Goal: Check status: Check status

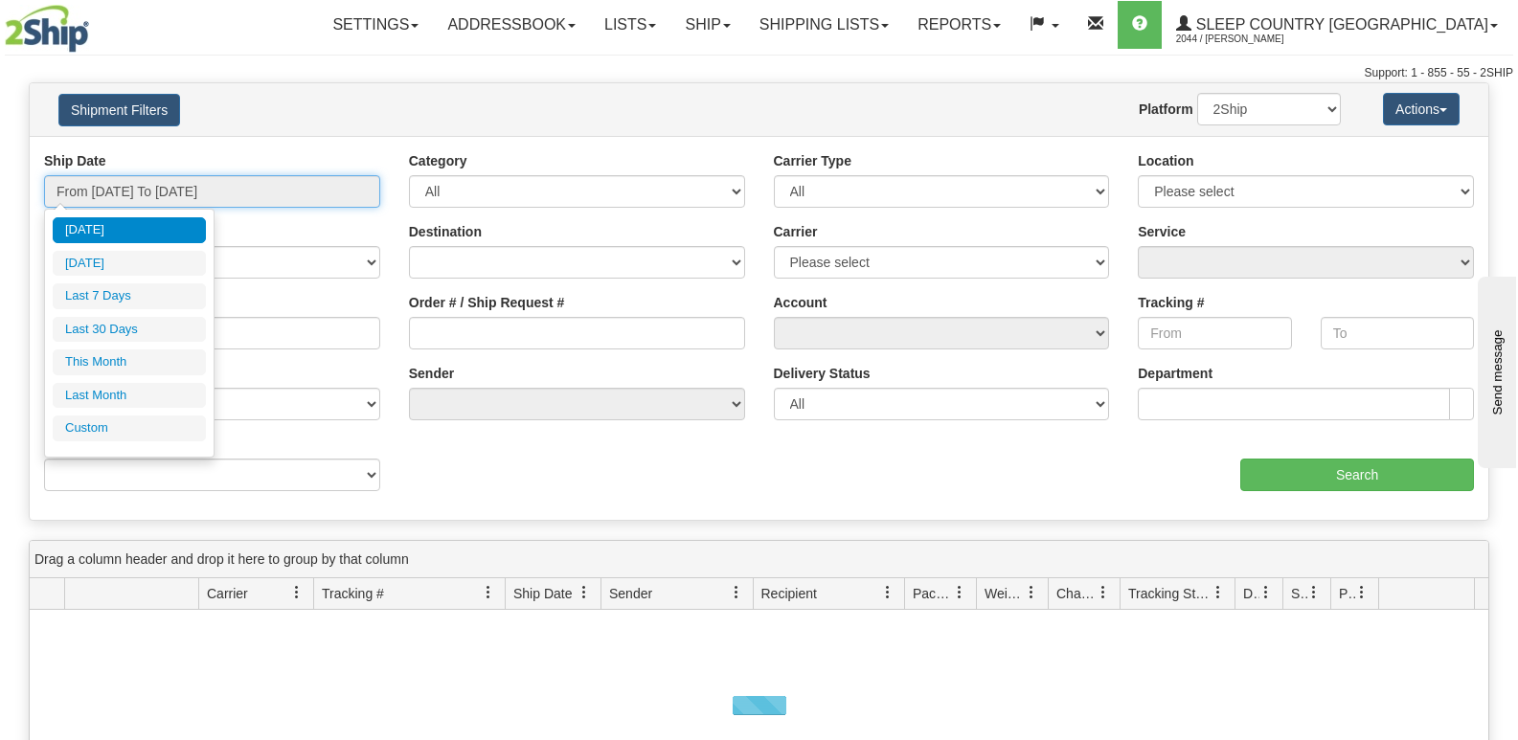
click at [244, 195] on input "From 10/04/2025 To 10/05/2025" at bounding box center [212, 191] width 336 height 33
click at [143, 323] on li "Last 30 Days" at bounding box center [129, 330] width 153 height 26
type input "From 09/06/2025 To 10/05/2025"
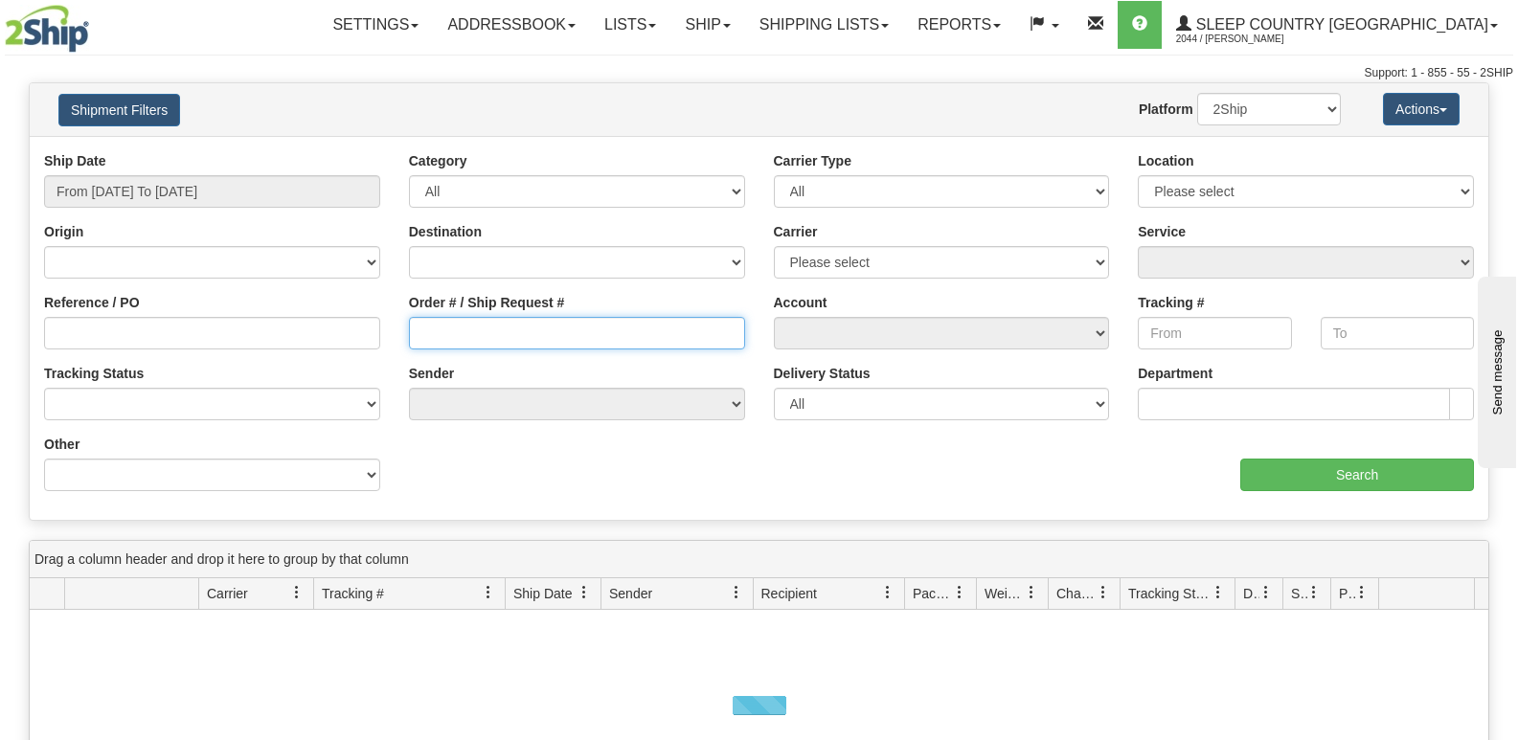
click at [563, 328] on input "Order # / Ship Request #" at bounding box center [577, 333] width 336 height 33
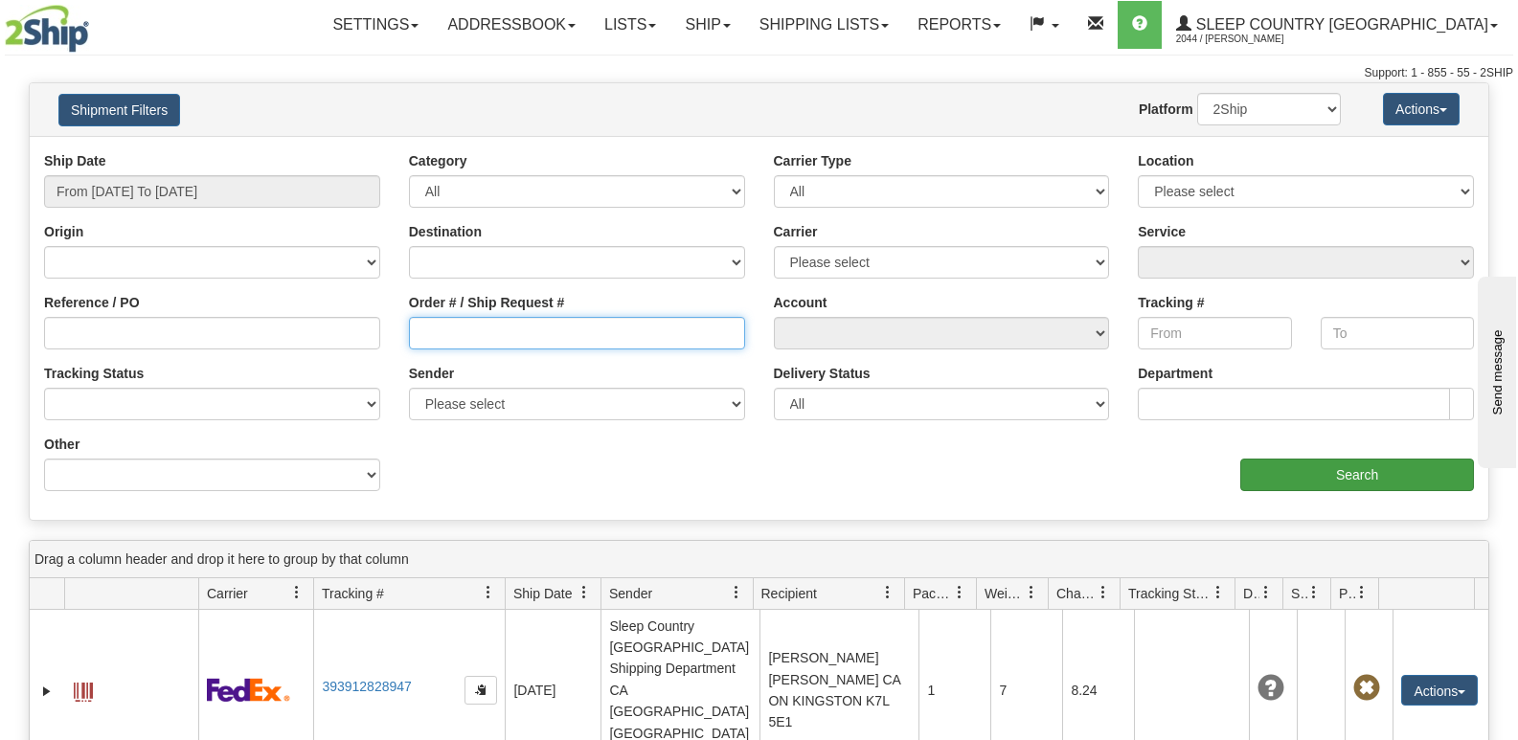
paste input "9000I145405"
type input "9000I145405"
click at [1392, 472] on input "Search" at bounding box center [1357, 475] width 234 height 33
